Goal: Information Seeking & Learning: Learn about a topic

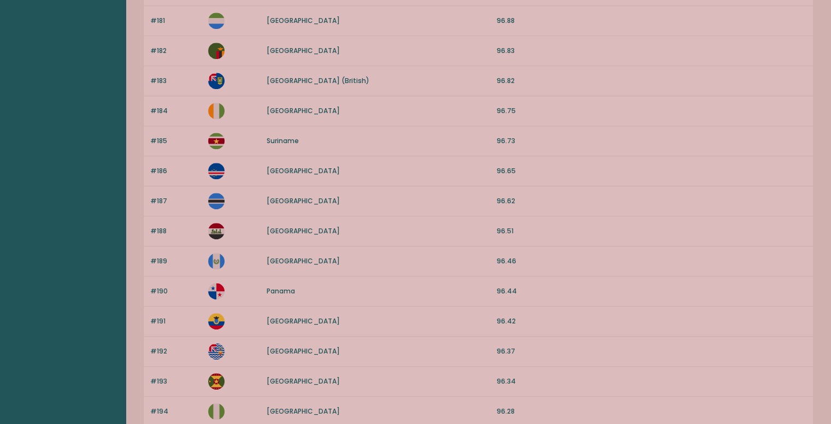
scroll to position [990, 0]
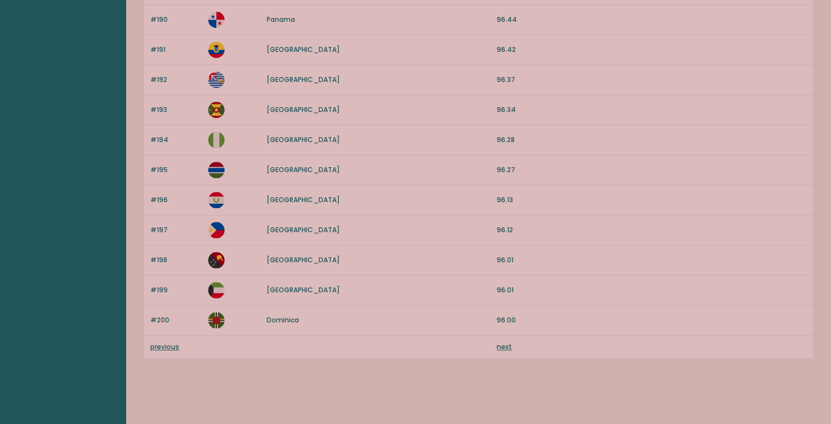
click at [505, 342] on link "next" at bounding box center [504, 346] width 15 height 9
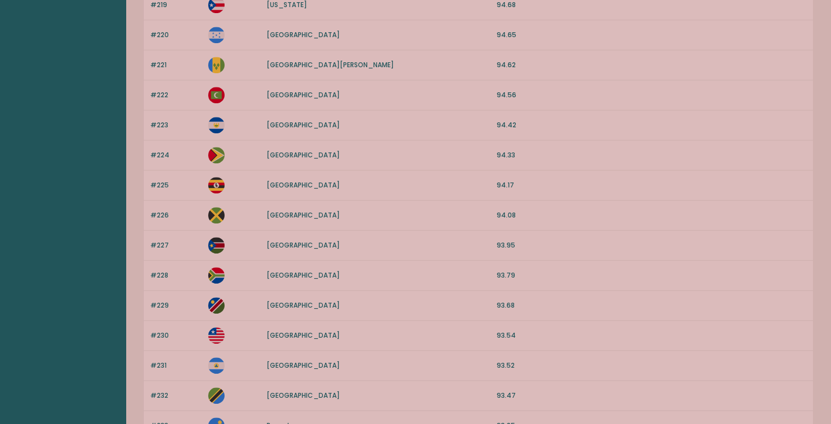
scroll to position [811, 0]
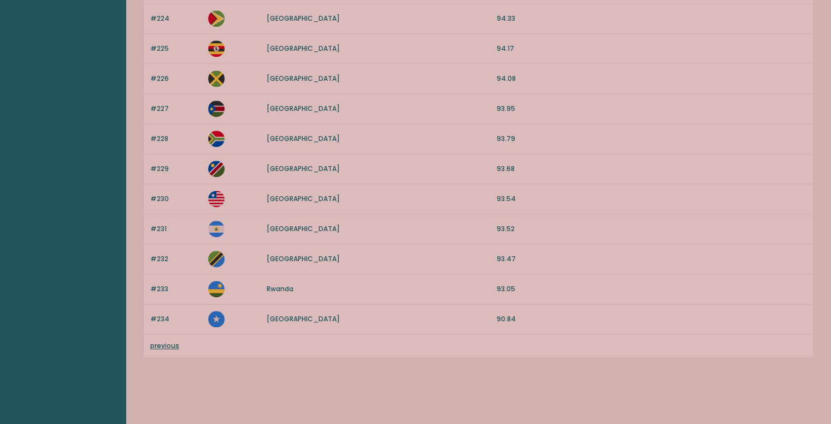
click at [170, 344] on link "previous" at bounding box center [164, 345] width 29 height 9
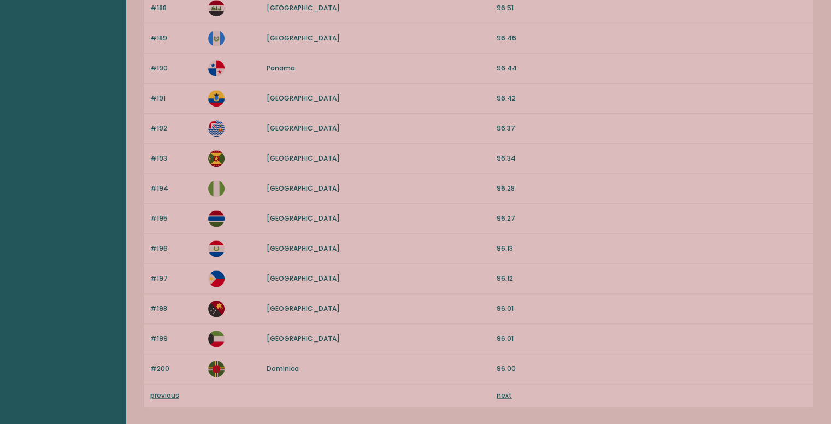
scroll to position [990, 0]
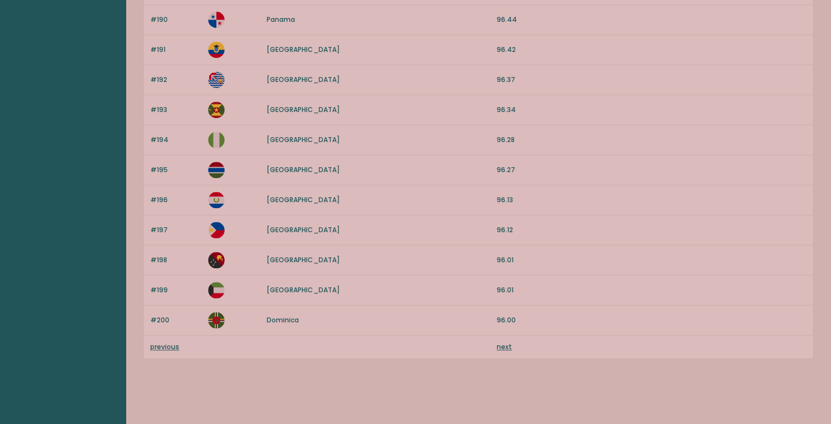
click at [157, 342] on link "previous" at bounding box center [164, 346] width 29 height 9
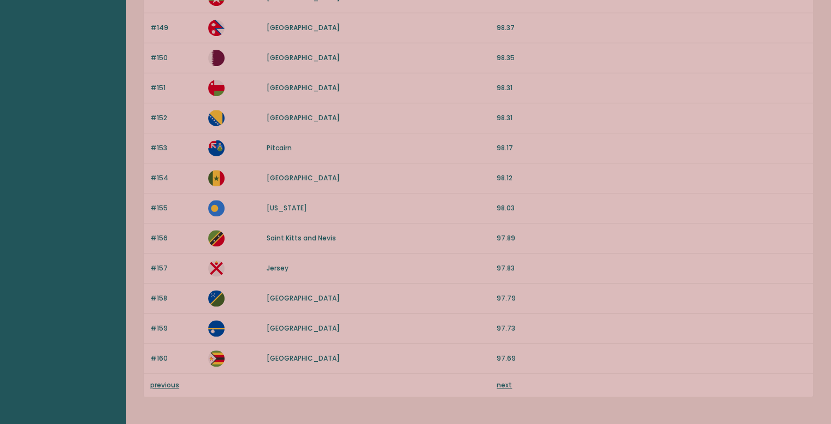
scroll to position [990, 0]
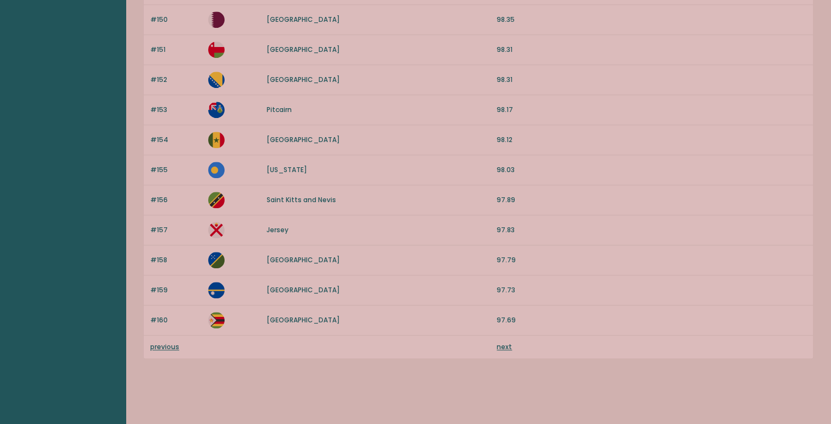
click at [158, 344] on link "previous" at bounding box center [164, 346] width 29 height 9
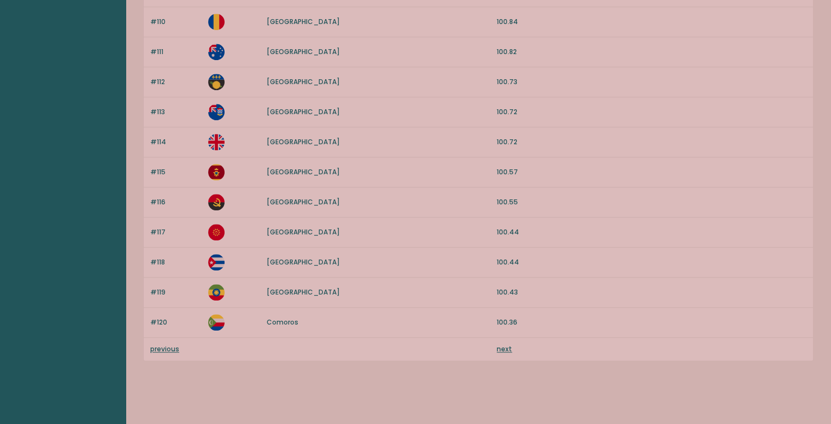
scroll to position [990, 0]
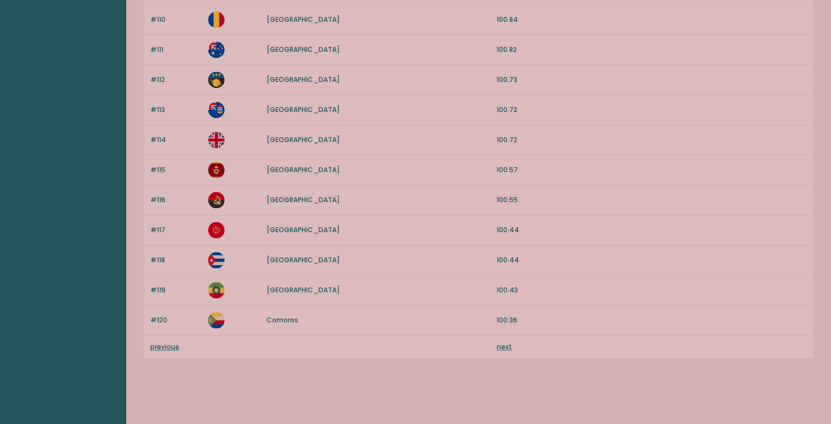
click at [166, 344] on link "previous" at bounding box center [164, 346] width 29 height 9
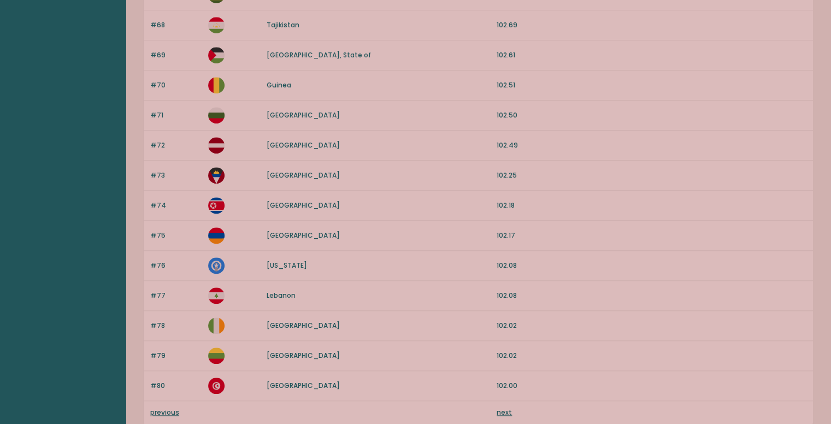
scroll to position [990, 0]
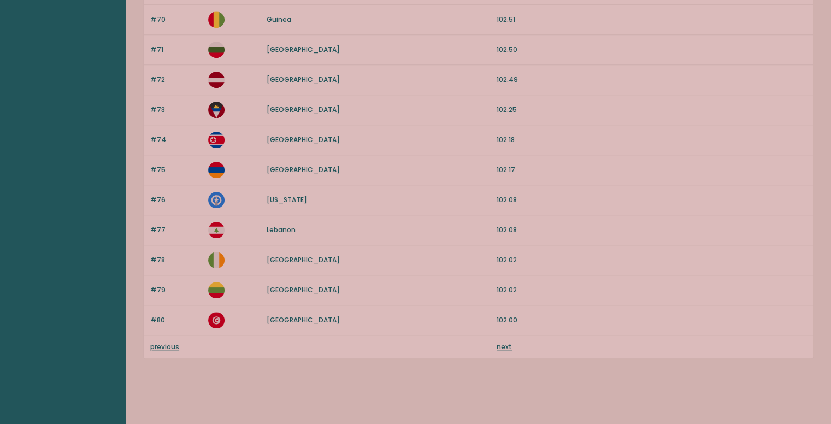
click at [168, 342] on link "previous" at bounding box center [164, 346] width 29 height 9
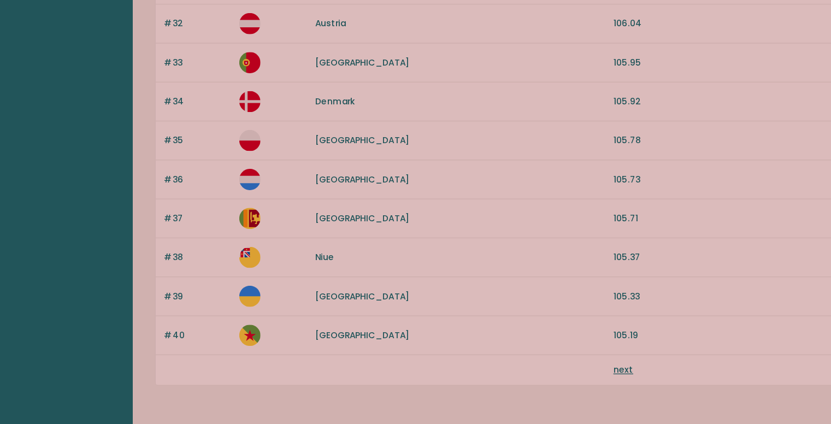
scroll to position [955, 0]
click at [504, 376] on link "next" at bounding box center [504, 380] width 15 height 9
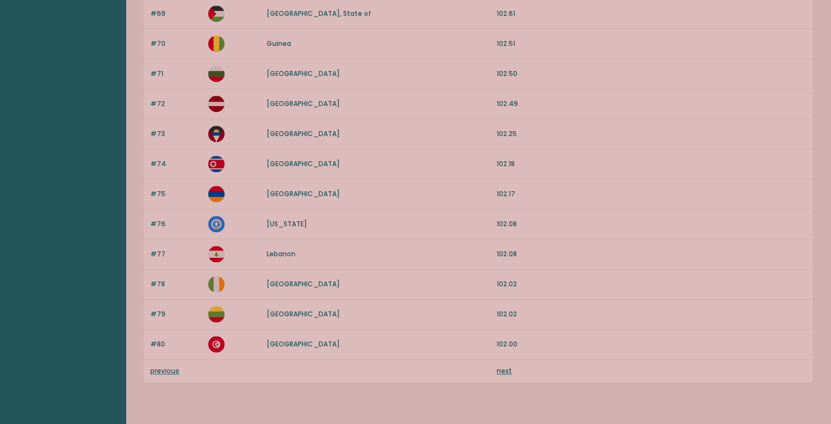
scroll to position [967, 0]
click at [499, 359] on div "previous next" at bounding box center [478, 369] width 669 height 23
click at [505, 365] on link "next" at bounding box center [504, 369] width 15 height 9
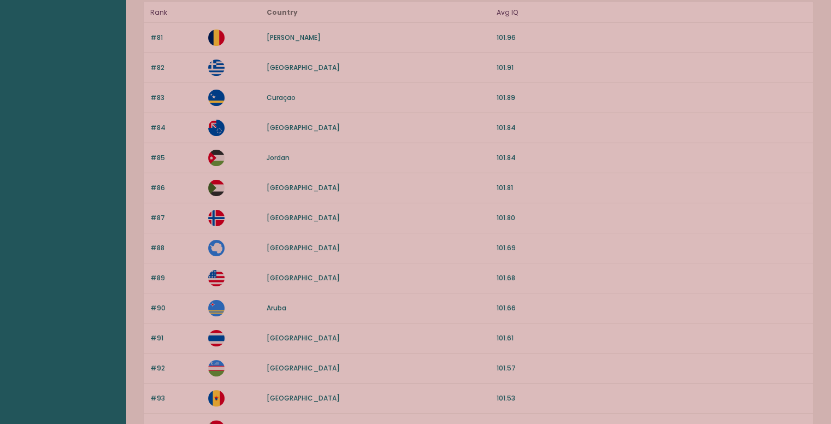
scroll to position [102, 0]
